Goal: Information Seeking & Learning: Learn about a topic

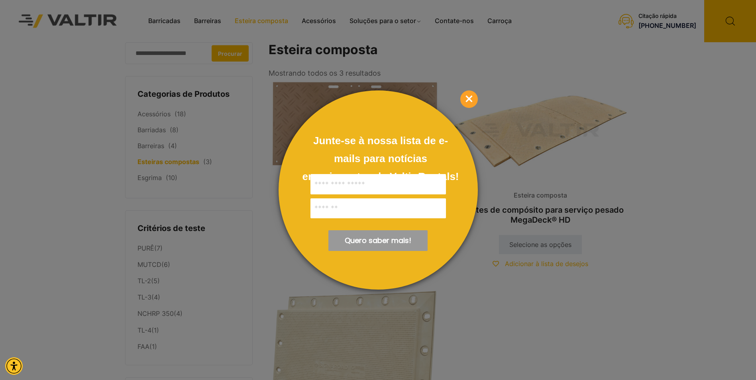
click at [469, 97] on span "×" at bounding box center [469, 99] width 18 height 18
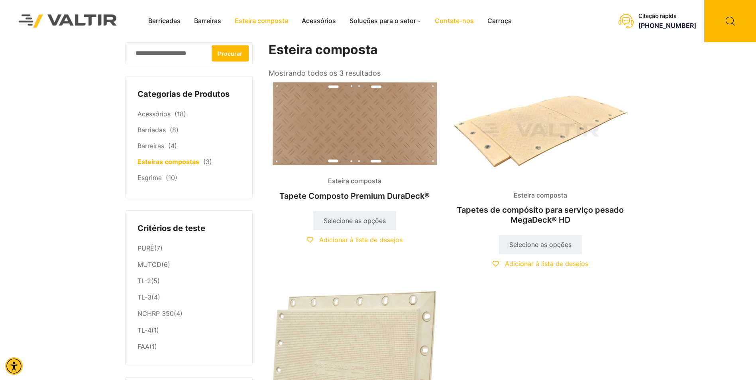
click at [456, 23] on link "Contate-nos" at bounding box center [454, 21] width 53 height 12
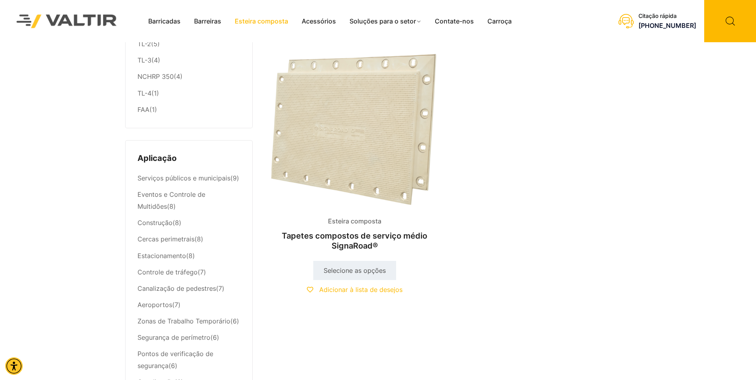
scroll to position [239, 0]
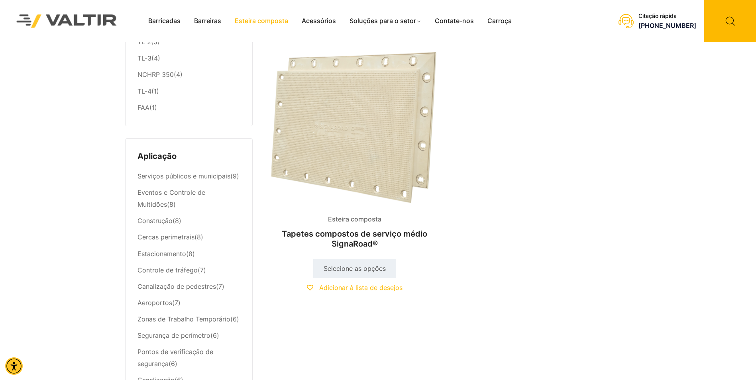
click at [344, 234] on h2 "Tapetes compostos de serviço médio SignaRoad®" at bounding box center [355, 238] width 172 height 27
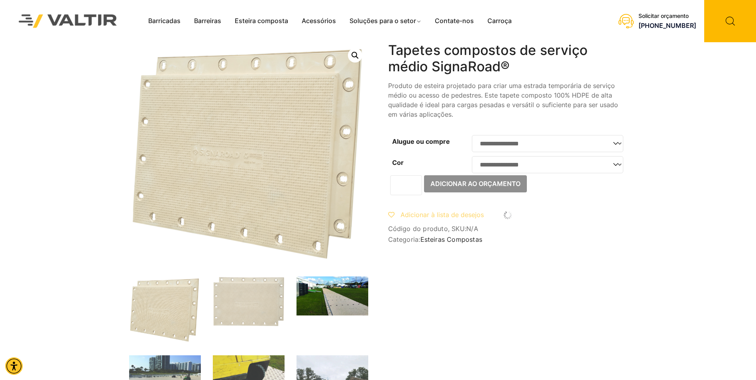
click at [344, 283] on img at bounding box center [333, 296] width 72 height 39
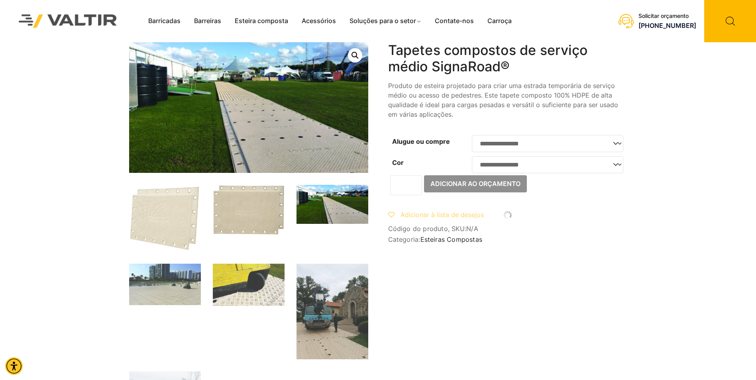
click at [236, 223] on img at bounding box center [249, 210] width 72 height 50
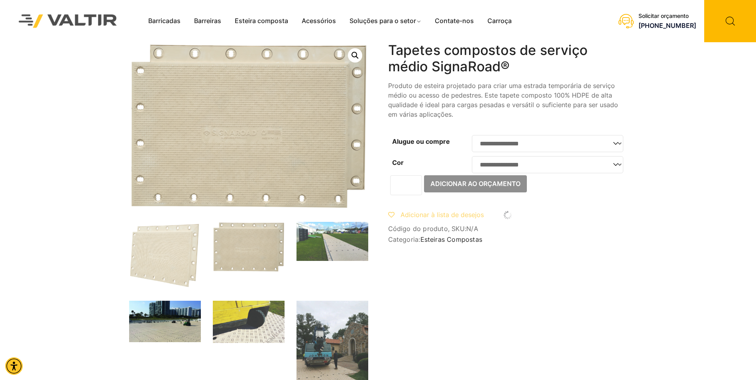
click at [172, 322] on img at bounding box center [165, 322] width 72 height 42
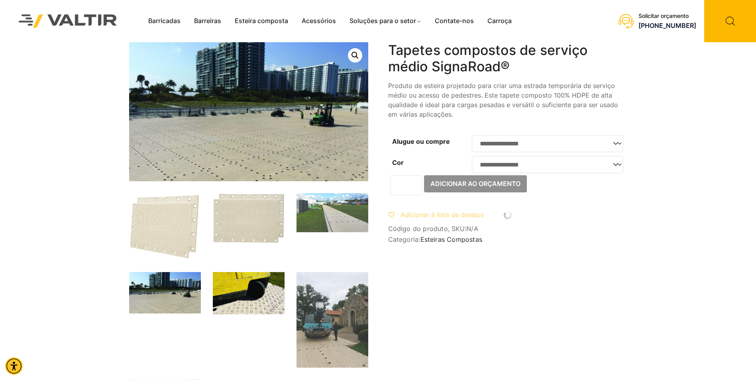
click at [241, 314] on img at bounding box center [249, 293] width 72 height 43
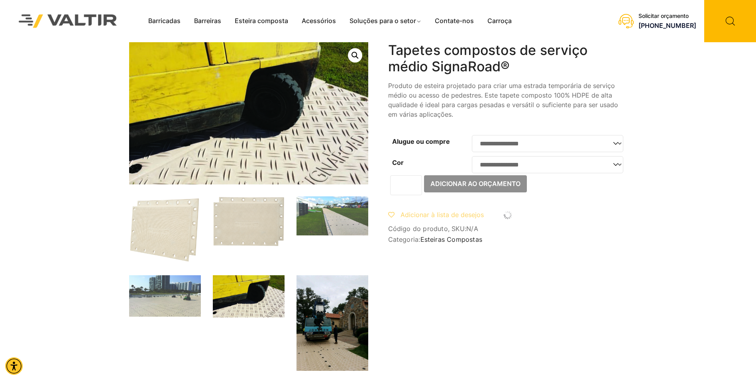
click at [359, 317] on img at bounding box center [333, 323] width 72 height 96
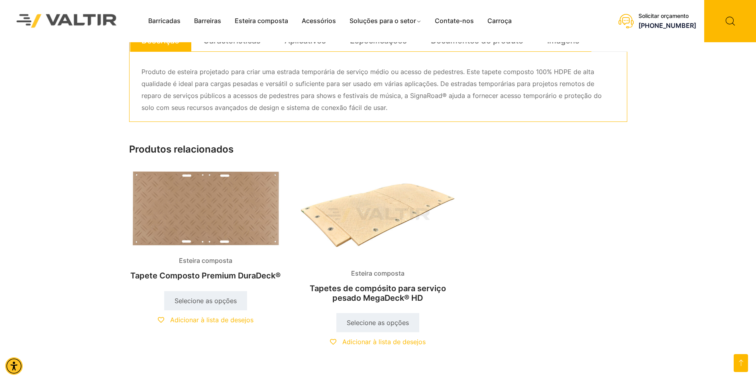
scroll to position [518, 0]
click at [253, 274] on h2 "Tapete Composto Premium DuraDeck®" at bounding box center [205, 276] width 153 height 18
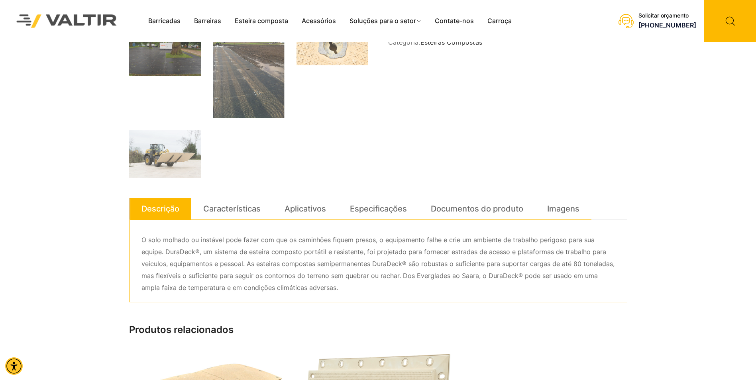
scroll to position [279, 0]
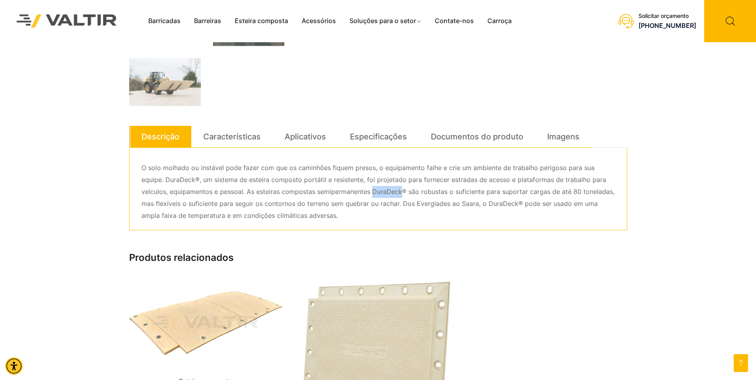
drag, startPoint x: 343, startPoint y: 191, endPoint x: 375, endPoint y: 190, distance: 31.5
click at [375, 190] on p "O solo molhado ou instável pode fazer com que os caminhões fiquem presos, o equ…" at bounding box center [377, 192] width 473 height 60
copy p "DuraDeck"
